Goal: Task Accomplishment & Management: Use online tool/utility

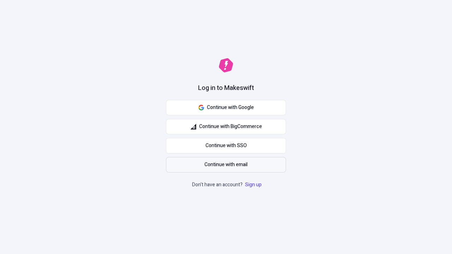
click at [226, 165] on span "Continue with email" at bounding box center [226, 165] width 43 height 8
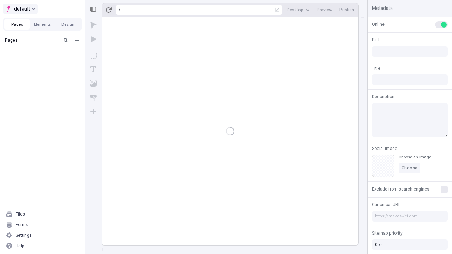
click at [20, 9] on span "default" at bounding box center [22, 9] width 16 height 8
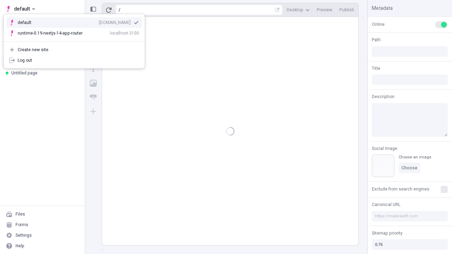
click at [99, 21] on div "qee9k4dy7d.staging.makeswift.site" at bounding box center [115, 23] width 32 height 6
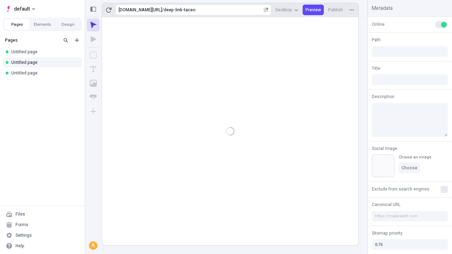
type input "/deep-link-taceo"
click at [77, 40] on icon "Add new" at bounding box center [77, 40] width 4 height 4
click at [114, 55] on span "Blank page" at bounding box center [119, 55] width 44 height 6
type input "/page"
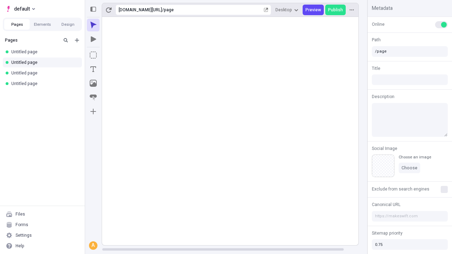
click at [93, 55] on icon "Box" at bounding box center [93, 55] width 7 height 7
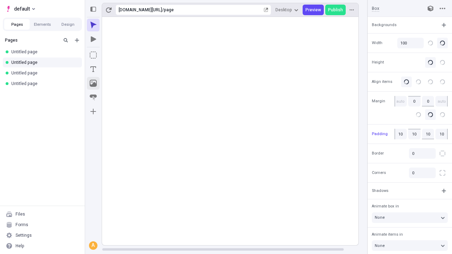
click at [93, 83] on icon "Image" at bounding box center [93, 83] width 7 height 7
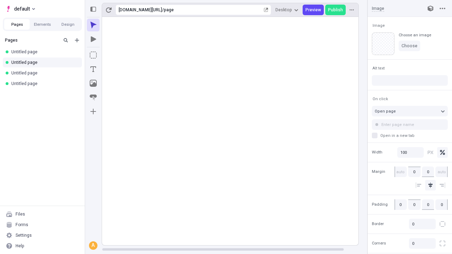
click at [93, 69] on icon "Text" at bounding box center [93, 69] width 6 height 6
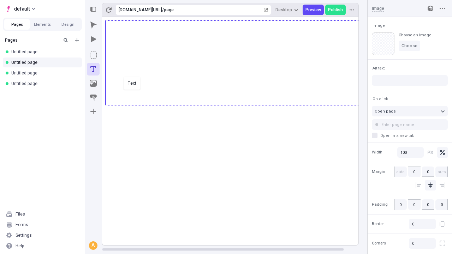
click at [237, 105] on div "Text" at bounding box center [226, 127] width 452 height 254
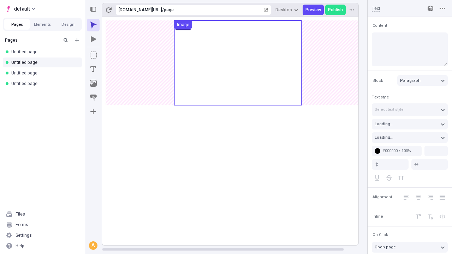
type input "18"
type input "1.5"
type textarea "Progressively scale accurate functionalities. Appropriately streamline emerging…"
click at [237, 115] on rect at bounding box center [238, 131] width 272 height 229
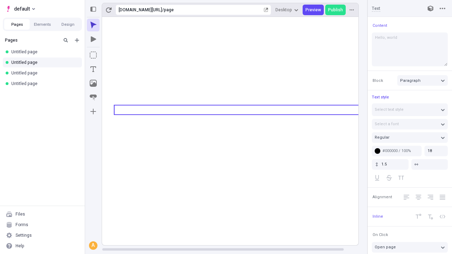
type textarea "Hello, world!"
click at [93, 83] on icon "Image" at bounding box center [93, 83] width 7 height 7
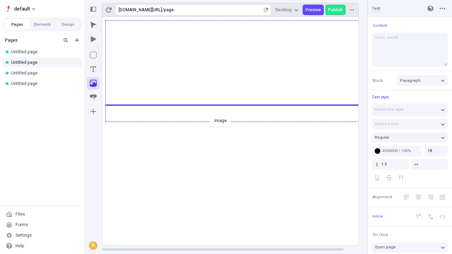
click at [237, 121] on div "Image" at bounding box center [226, 127] width 452 height 254
